Goal: Information Seeking & Learning: Learn about a topic

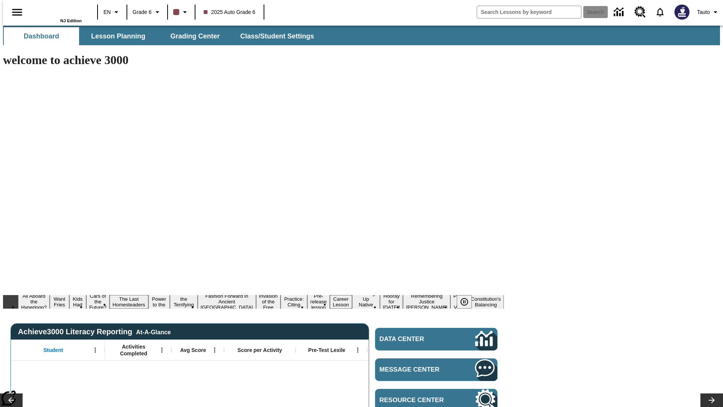
type input "-1"
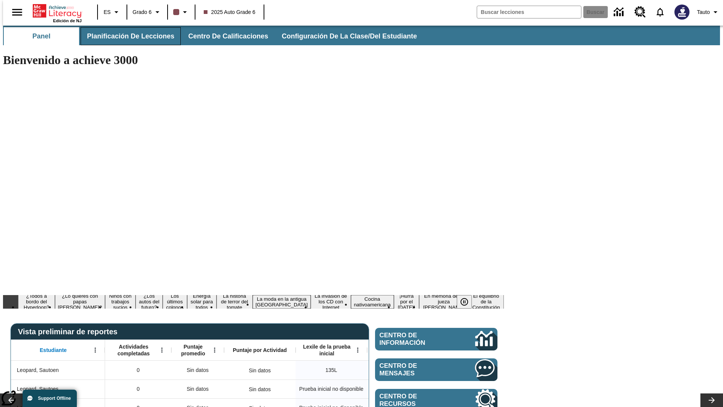
click at [126, 36] on span "Planificación de lecciones" at bounding box center [130, 36] width 87 height 9
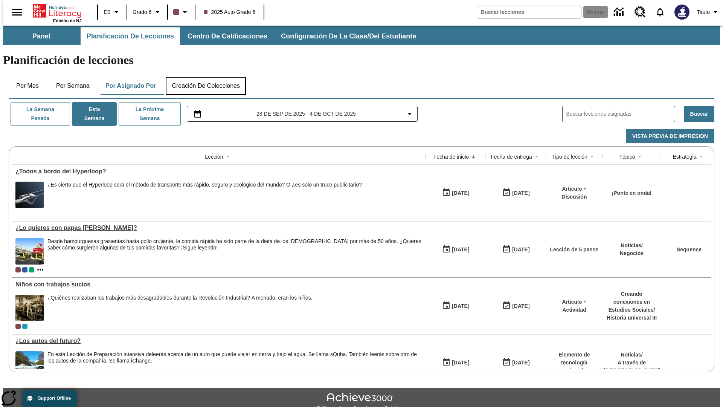
click at [206, 77] on button "Creación de colecciones" at bounding box center [206, 86] width 80 height 18
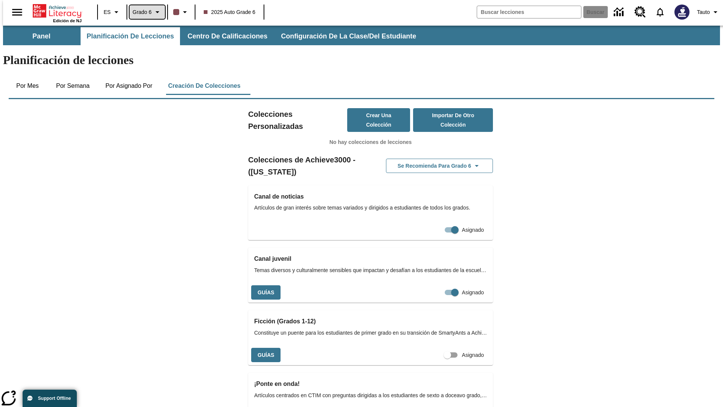
click at [145, 12] on span "Grado 6" at bounding box center [142, 12] width 19 height 8
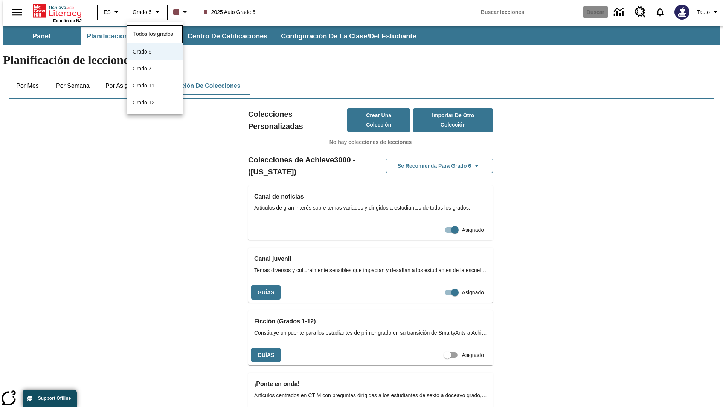
click at [155, 33] on span "Todos los grados" at bounding box center [153, 34] width 40 height 6
